Goal: Transaction & Acquisition: Purchase product/service

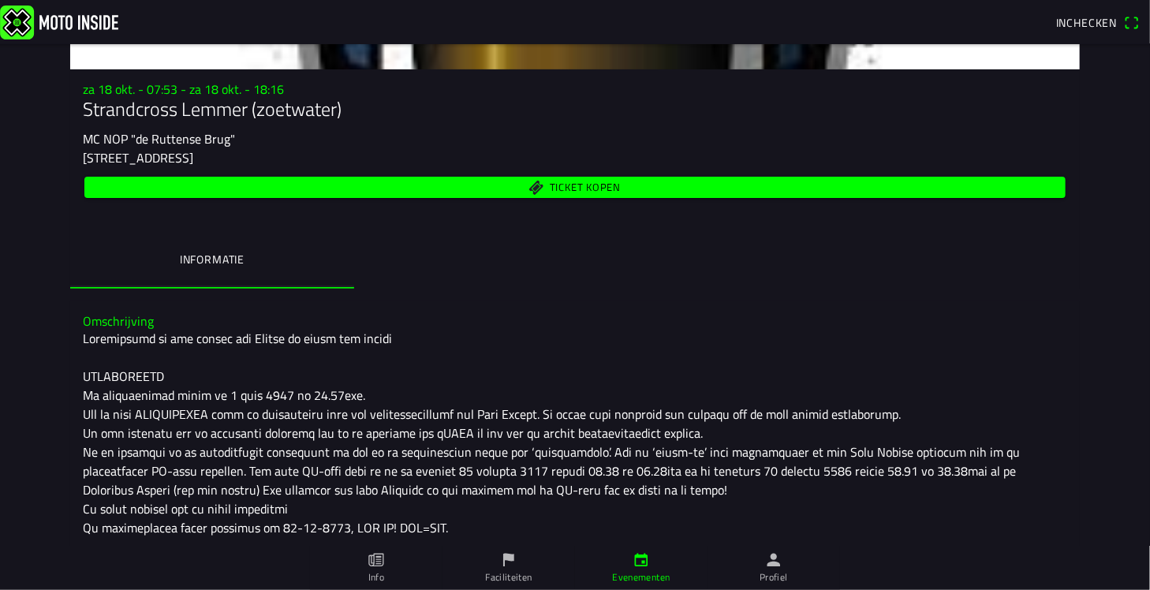
scroll to position [158, 0]
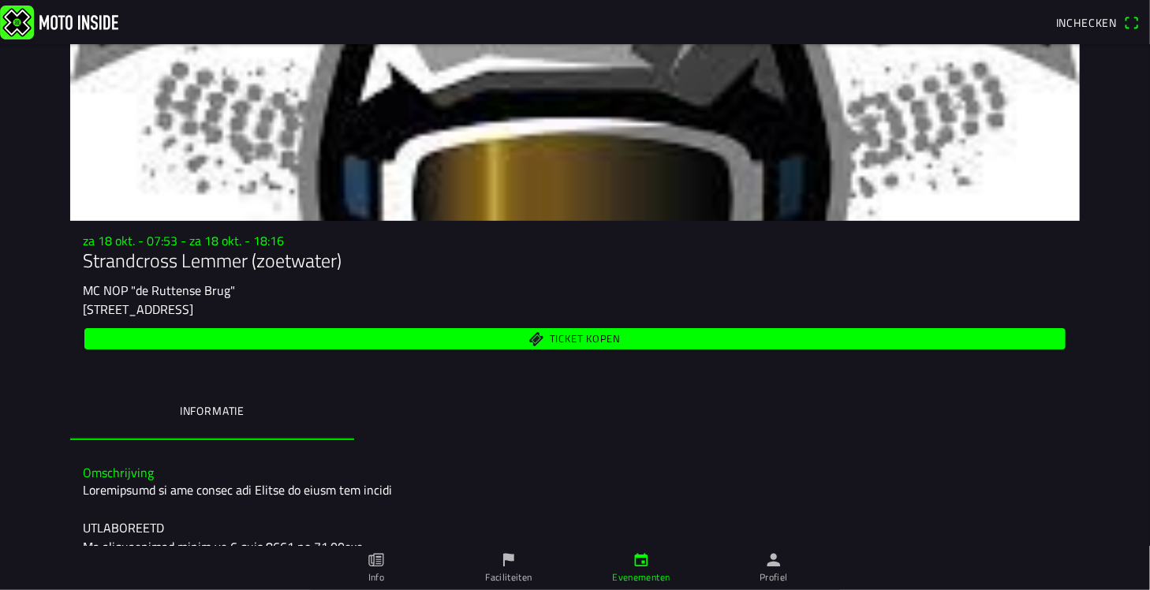
click at [1010, 414] on ion-segment "Informatie" at bounding box center [575, 412] width 1010 height 55
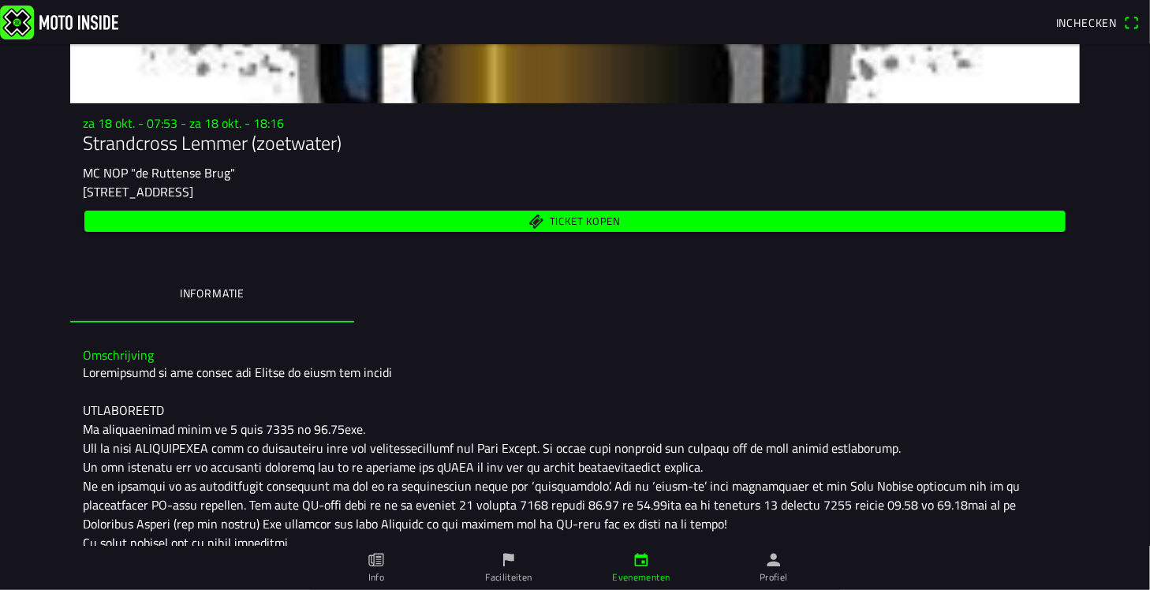
scroll to position [158, 0]
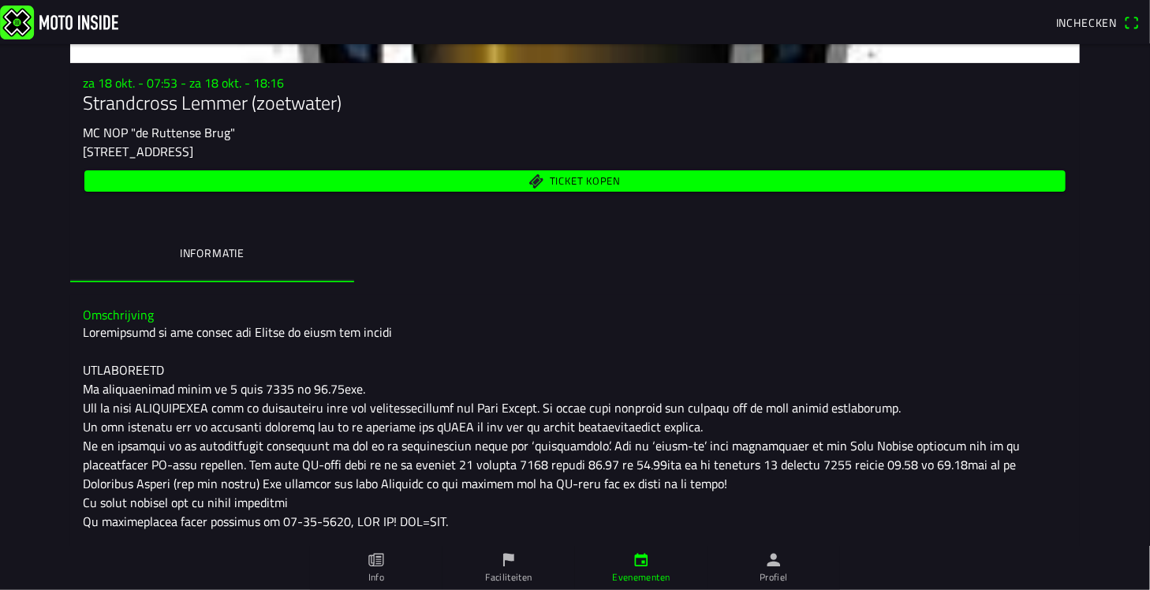
click at [580, 182] on span "Ticket kopen" at bounding box center [585, 182] width 71 height 10
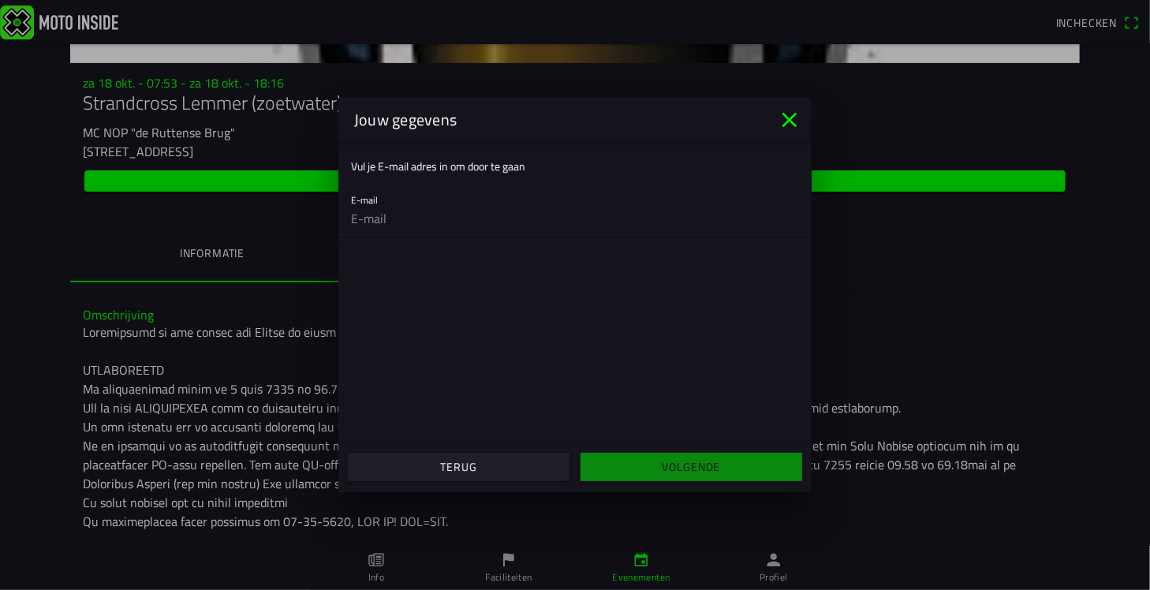
click at [789, 120] on icon "close" at bounding box center [789, 120] width 15 height 15
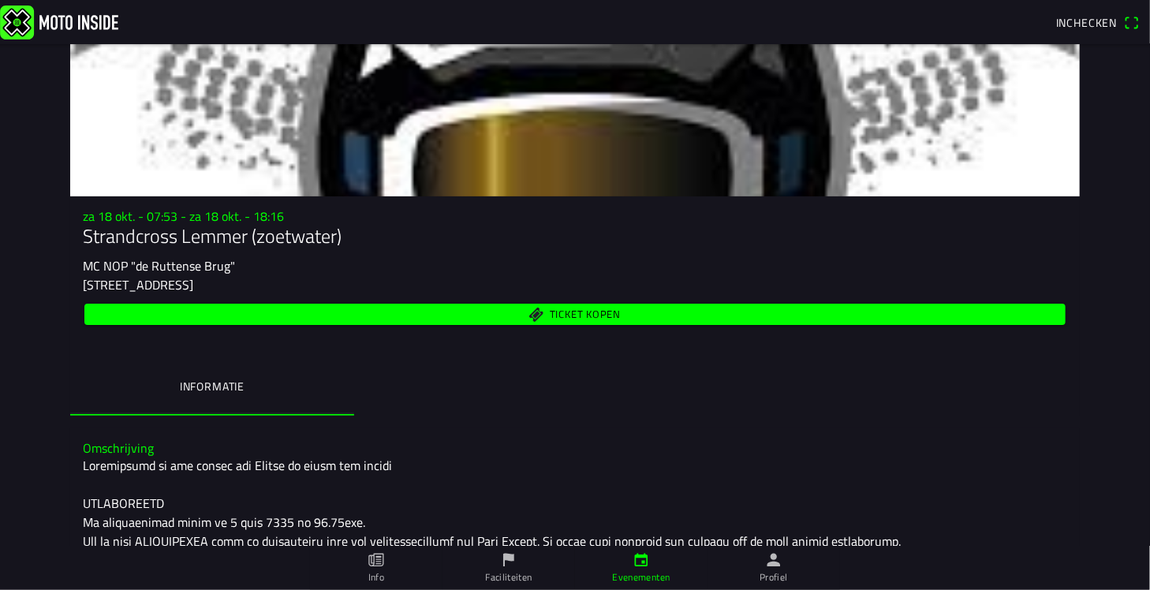
scroll to position [0, 0]
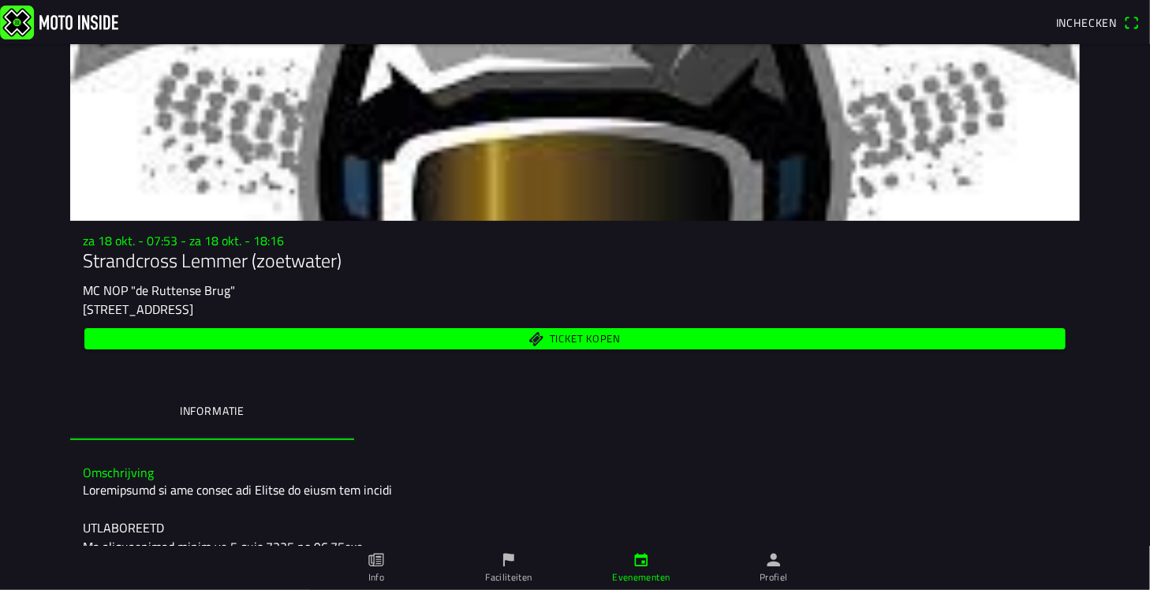
click at [596, 337] on span "Ticket kopen" at bounding box center [585, 339] width 71 height 10
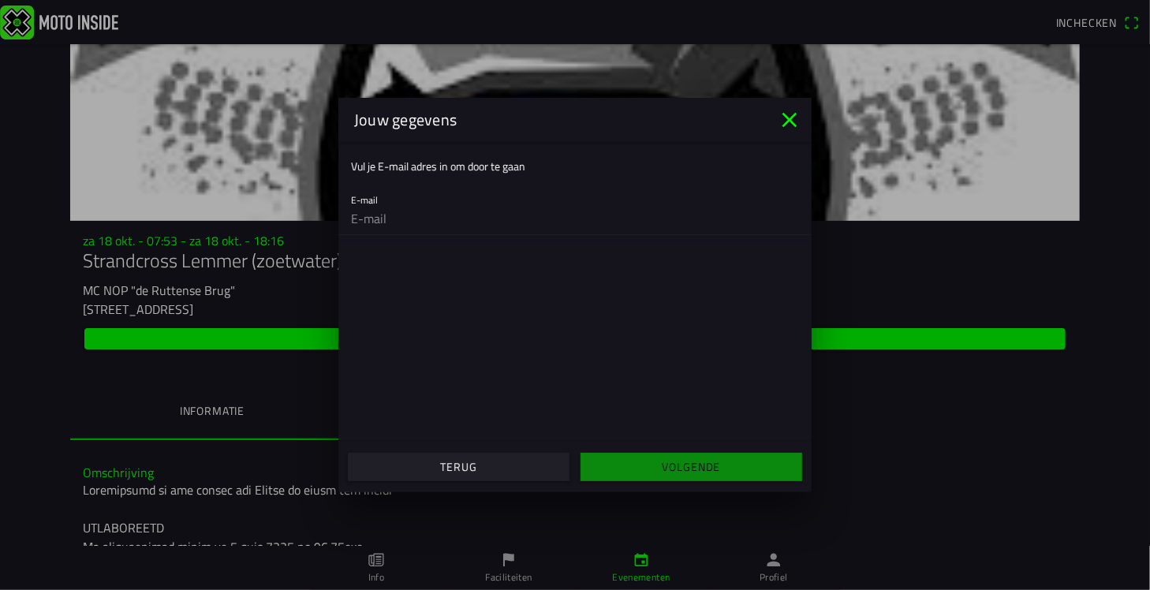
click at [372, 218] on input "email" at bounding box center [575, 219] width 448 height 32
type input "j.van.brakel@online.nl"
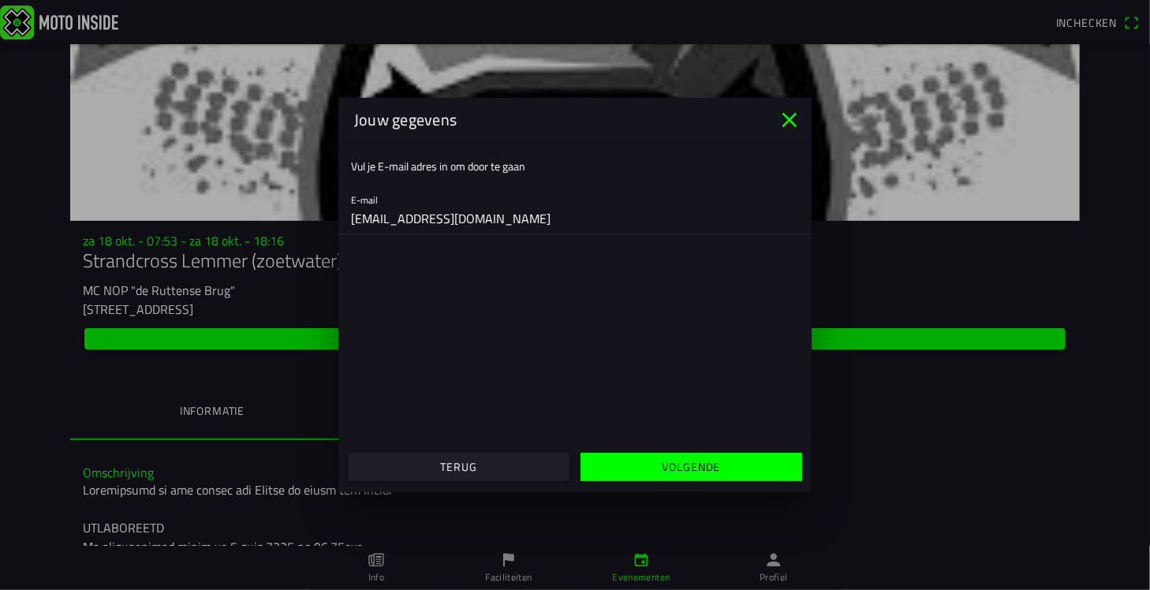
click at [656, 470] on span "Volgende" at bounding box center [690, 467] width 197 height 28
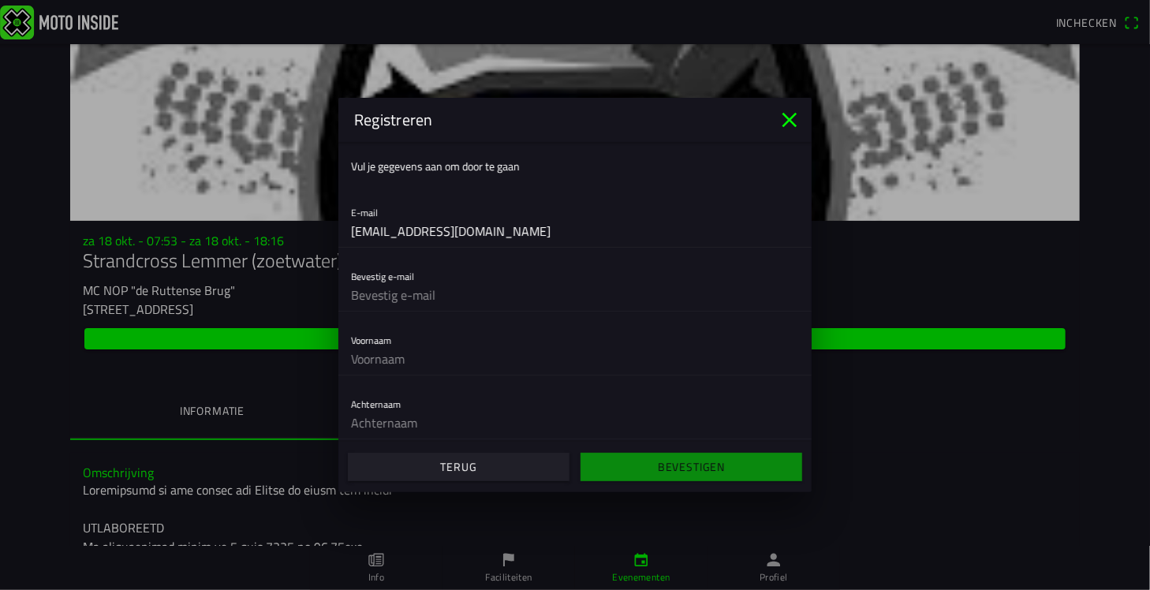
click at [787, 119] on icon "close" at bounding box center [789, 119] width 25 height 25
